Goal: Information Seeking & Learning: Learn about a topic

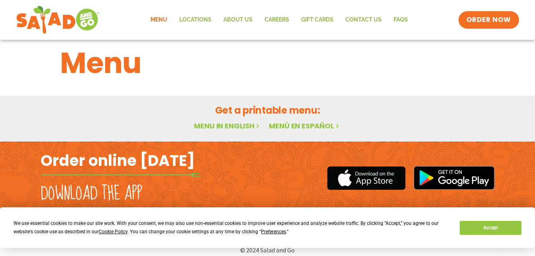
scroll to position [21, 0]
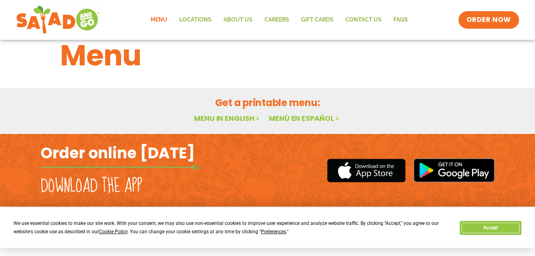
click at [501, 229] on button "Accept" at bounding box center [490, 228] width 61 height 14
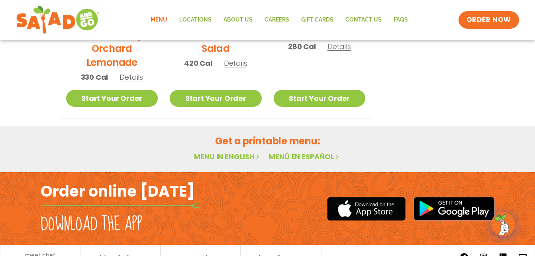
scroll to position [534, 0]
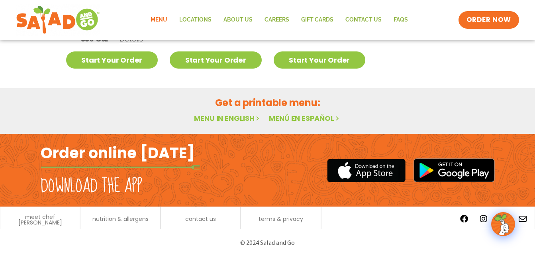
click at [166, 20] on link "Menu" at bounding box center [159, 20] width 29 height 18
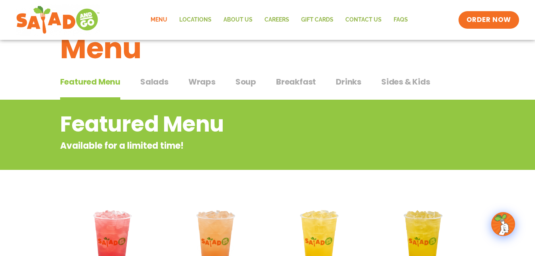
scroll to position [16, 0]
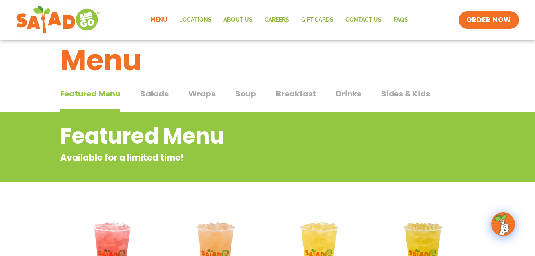
click at [160, 93] on span "Salads" at bounding box center [154, 94] width 28 height 12
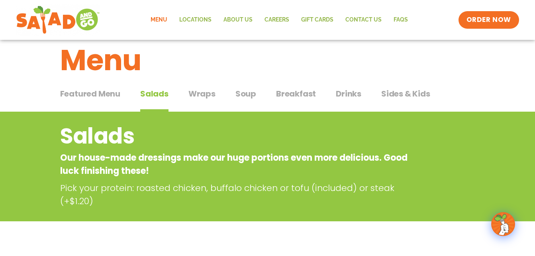
click at [117, 96] on span "Featured Menu" at bounding box center [90, 94] width 60 height 12
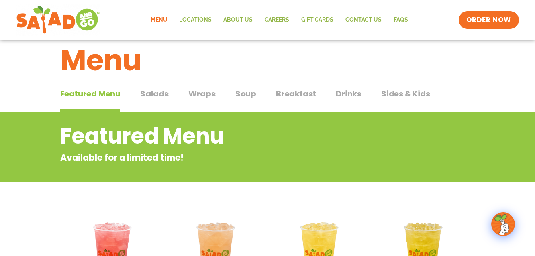
click at [149, 93] on span "Salads" at bounding box center [154, 94] width 28 height 12
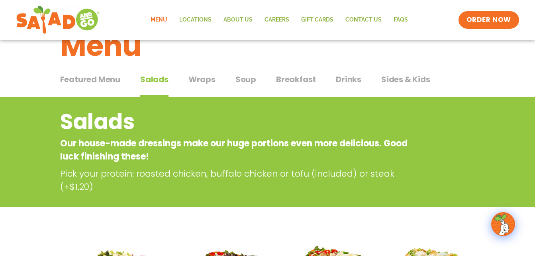
scroll to position [16, 0]
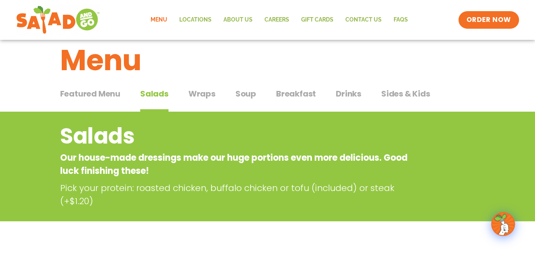
click at [200, 93] on span "Wraps" at bounding box center [201, 94] width 27 height 12
